Goal: Task Accomplishment & Management: Manage account settings

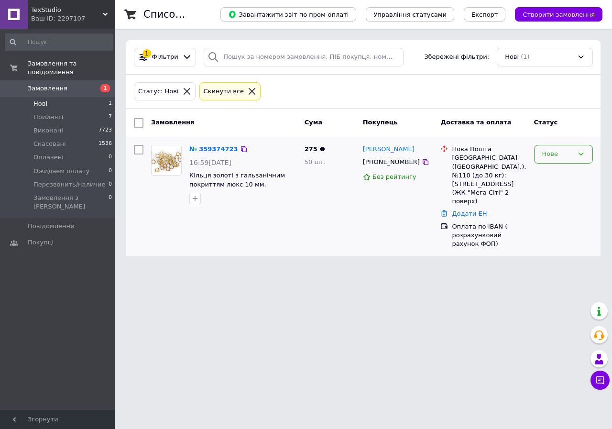
click at [566, 151] on div "Нове" at bounding box center [558, 154] width 31 height 10
click at [566, 170] on li "Прийнято" at bounding box center [564, 175] width 58 height 18
click at [206, 149] on link "№ 359374723" at bounding box center [211, 148] width 44 height 7
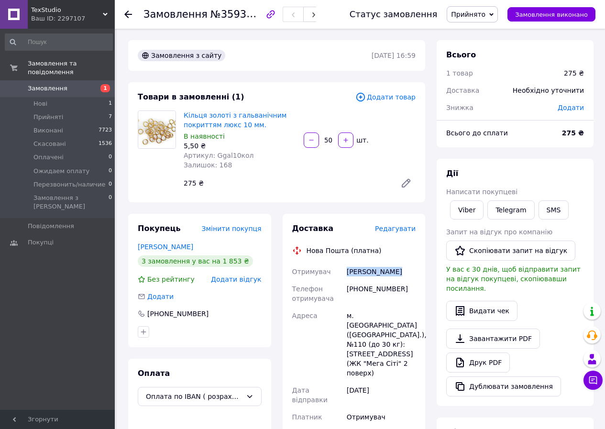
drag, startPoint x: 346, startPoint y: 271, endPoint x: 408, endPoint y: 274, distance: 62.2
click at [408, 274] on div "[PERSON_NAME]" at bounding box center [381, 271] width 73 height 17
copy div "[PERSON_NAME]"
drag, startPoint x: 214, startPoint y: 155, endPoint x: 262, endPoint y: 154, distance: 47.9
click at [262, 154] on div "Артикул: Ggal10кол" at bounding box center [240, 156] width 112 height 10
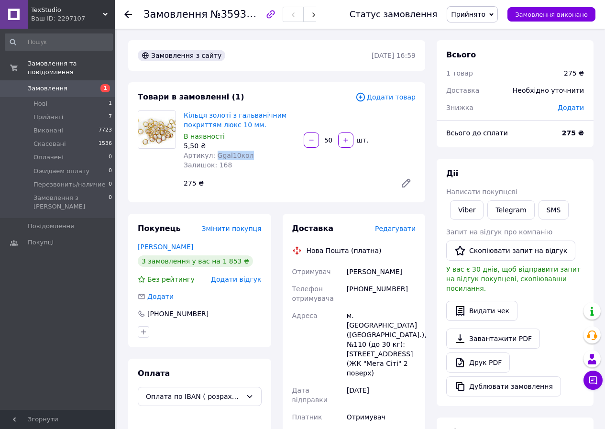
copy span "Ggal10кол"
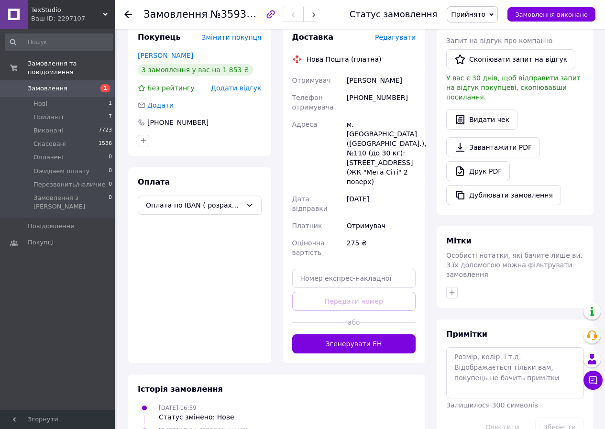
scroll to position [144, 0]
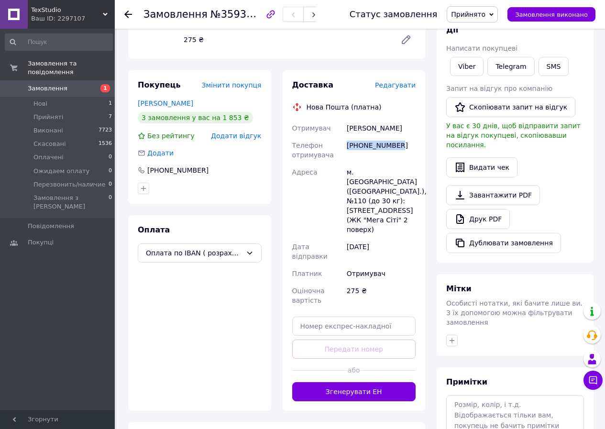
drag, startPoint x: 347, startPoint y: 144, endPoint x: 415, endPoint y: 144, distance: 67.5
click at [415, 144] on div "[PHONE_NUMBER]" at bounding box center [381, 150] width 73 height 27
copy div "[PHONE_NUMBER]"
